Goal: Information Seeking & Learning: Learn about a topic

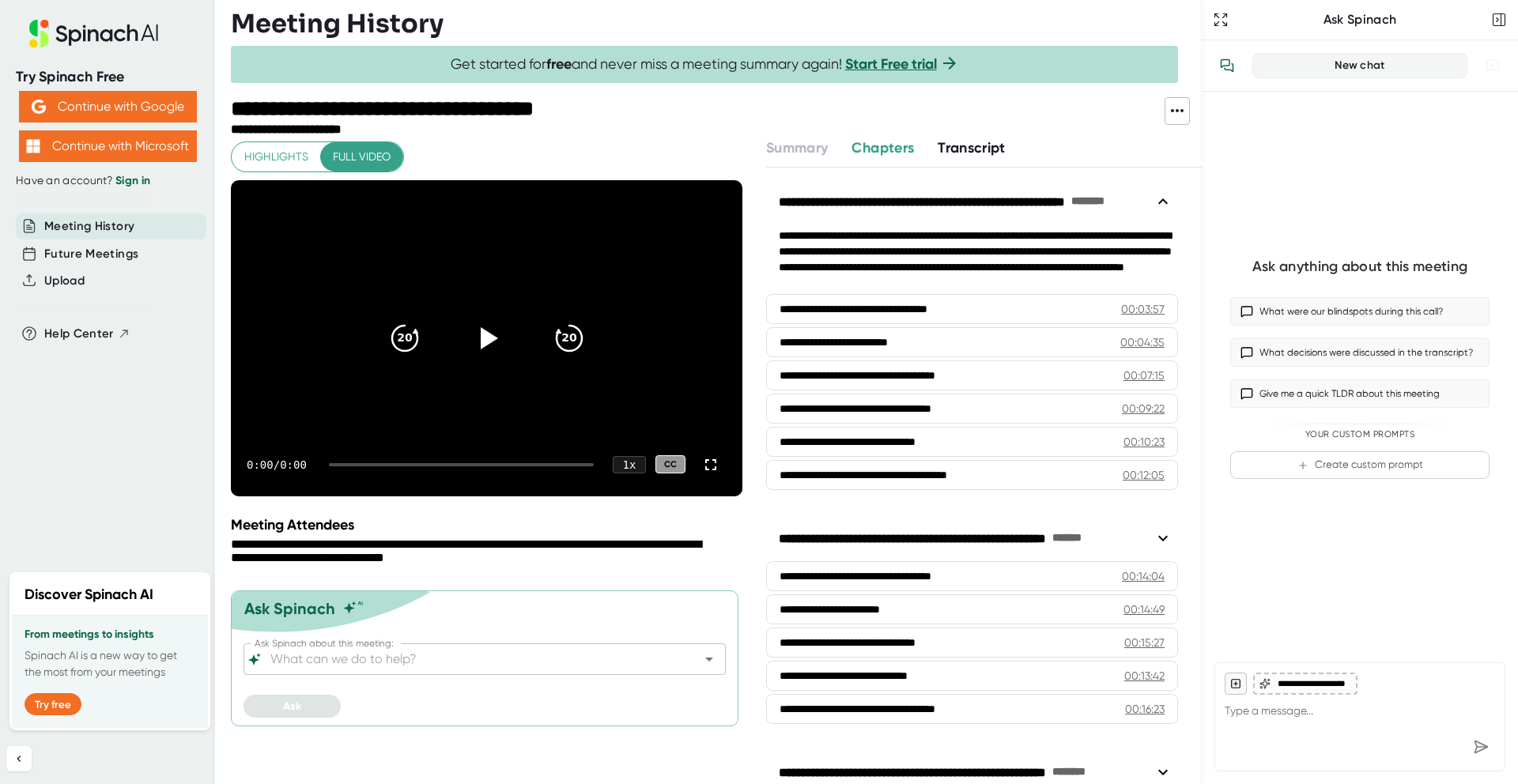
click at [947, 157] on button "Transcript" at bounding box center [971, 148] width 68 height 21
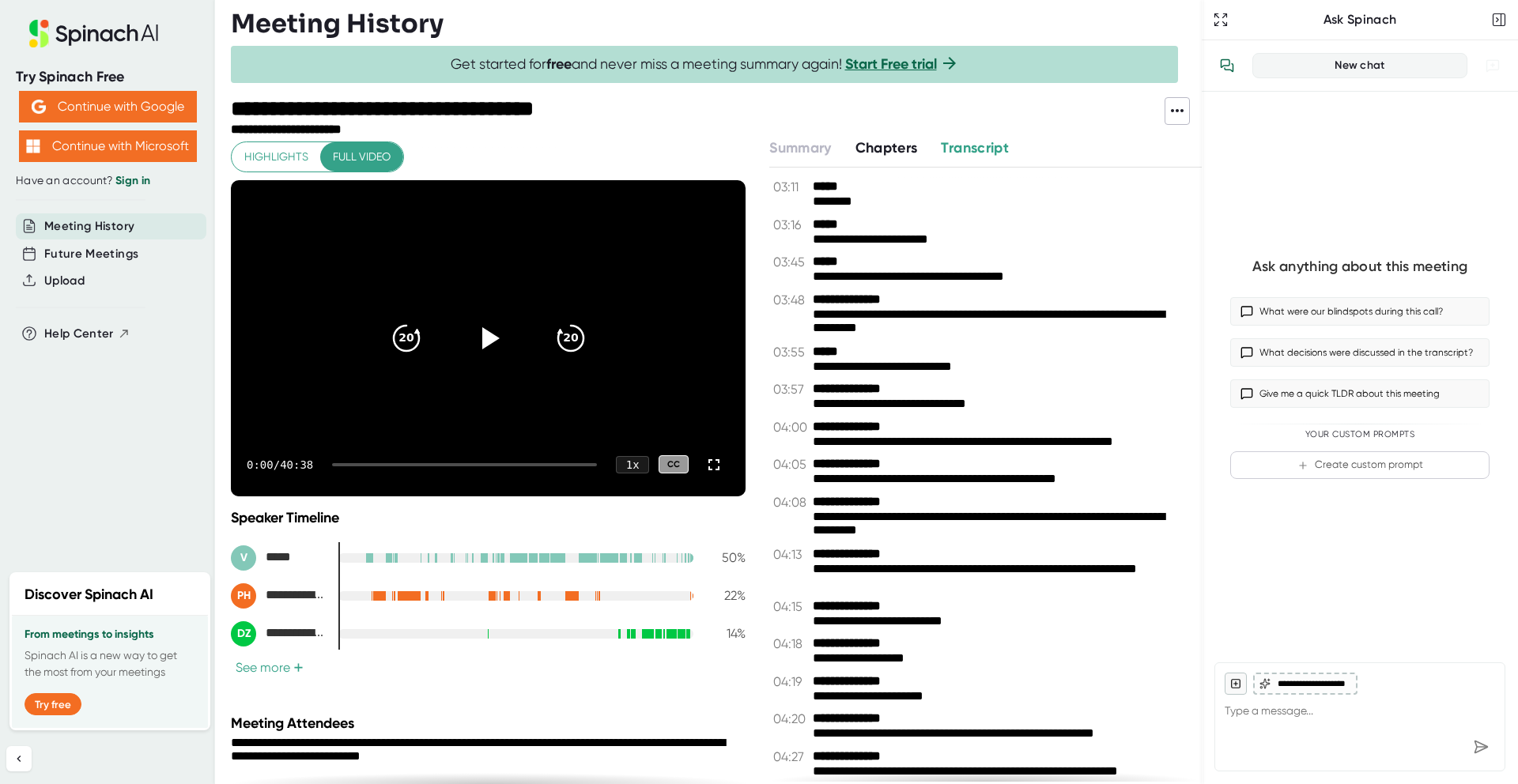
click at [955, 147] on span "Transcript" at bounding box center [975, 148] width 68 height 17
click at [285, 662] on button "See more +" at bounding box center [270, 668] width 77 height 17
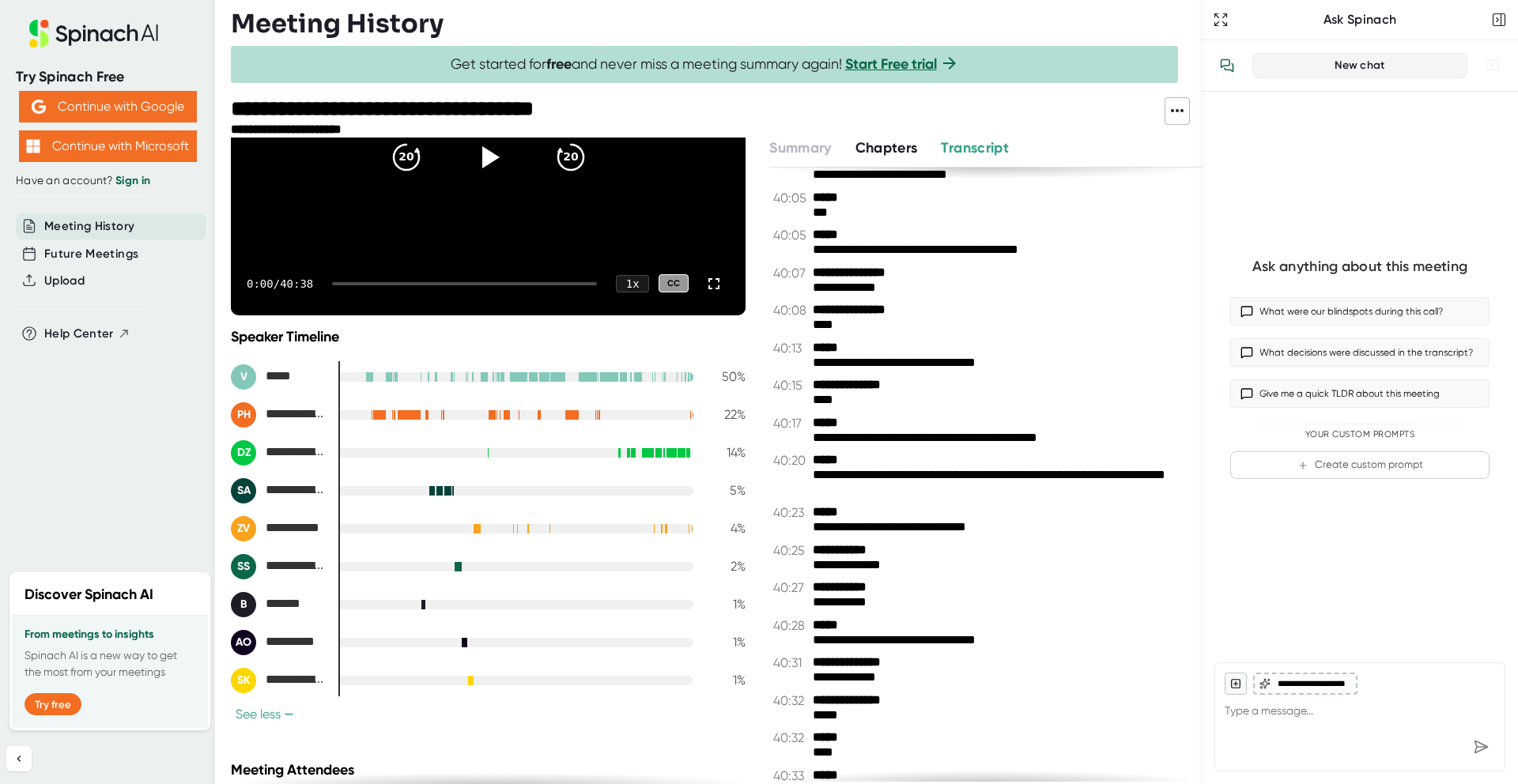
scroll to position [20297, 0]
